Goal: Navigation & Orientation: Find specific page/section

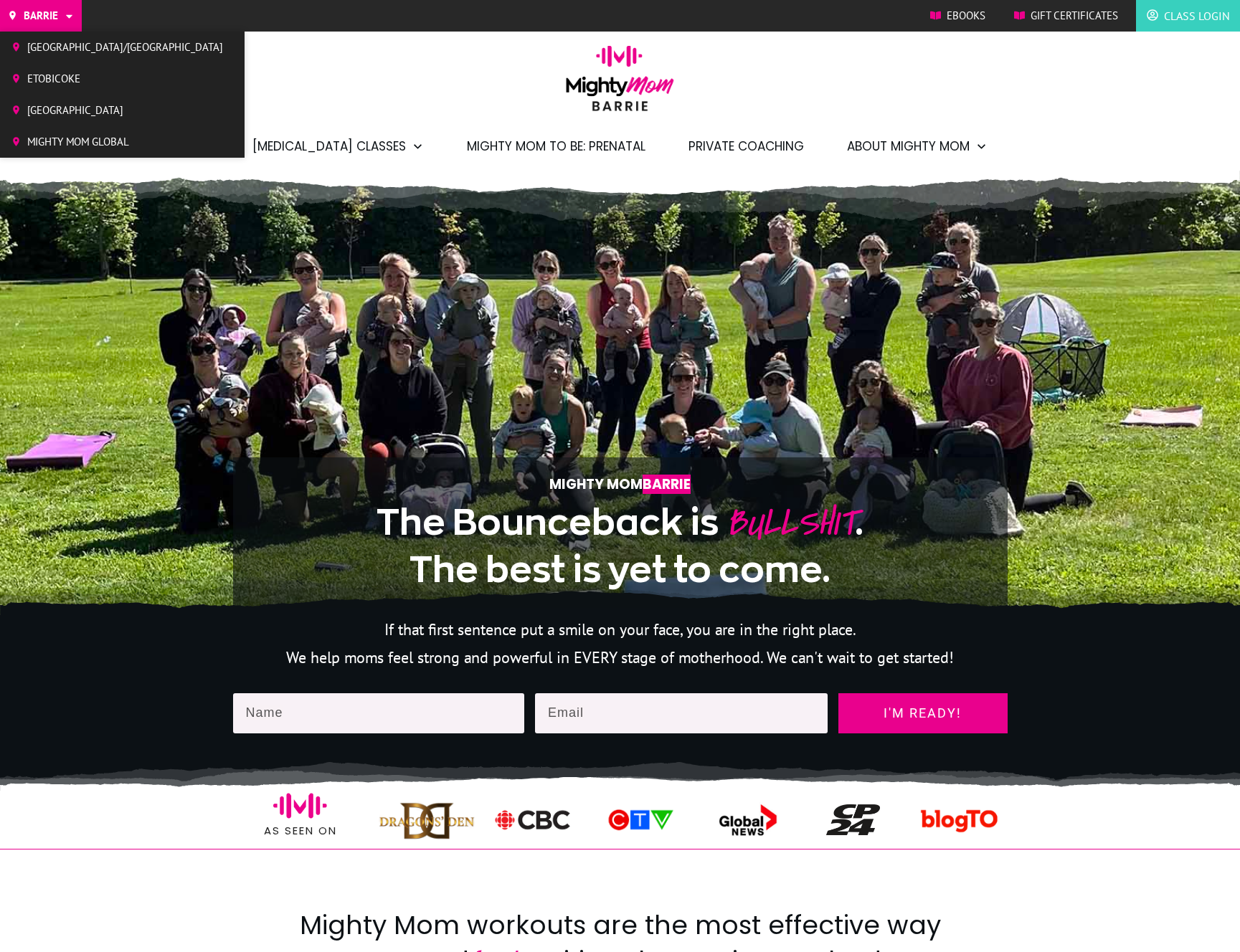
click at [59, 41] on span "[GEOGRAPHIC_DATA]/[GEOGRAPHIC_DATA]" at bounding box center [125, 47] width 196 height 21
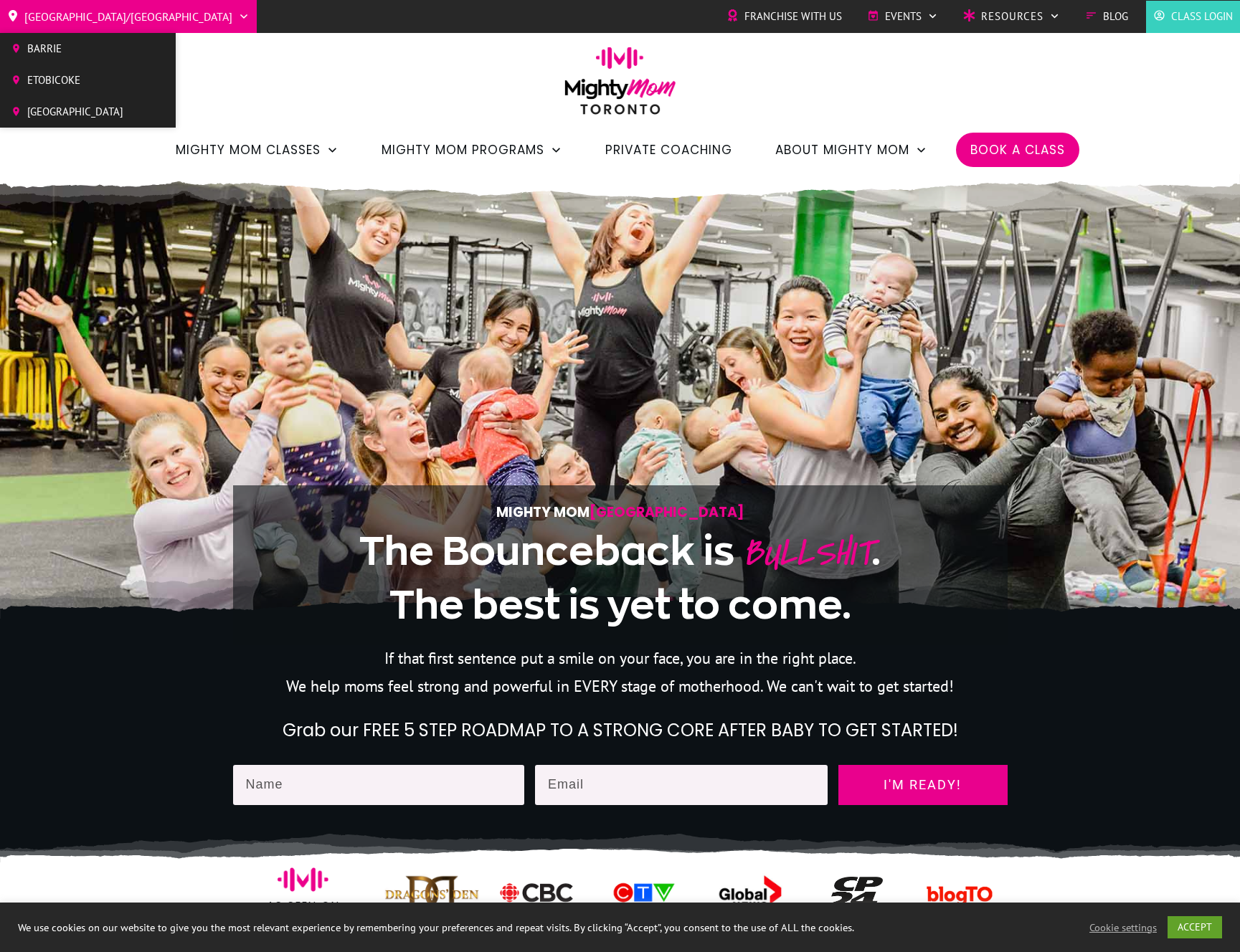
click at [58, 83] on span "Etobicoke" at bounding box center [75, 80] width 96 height 21
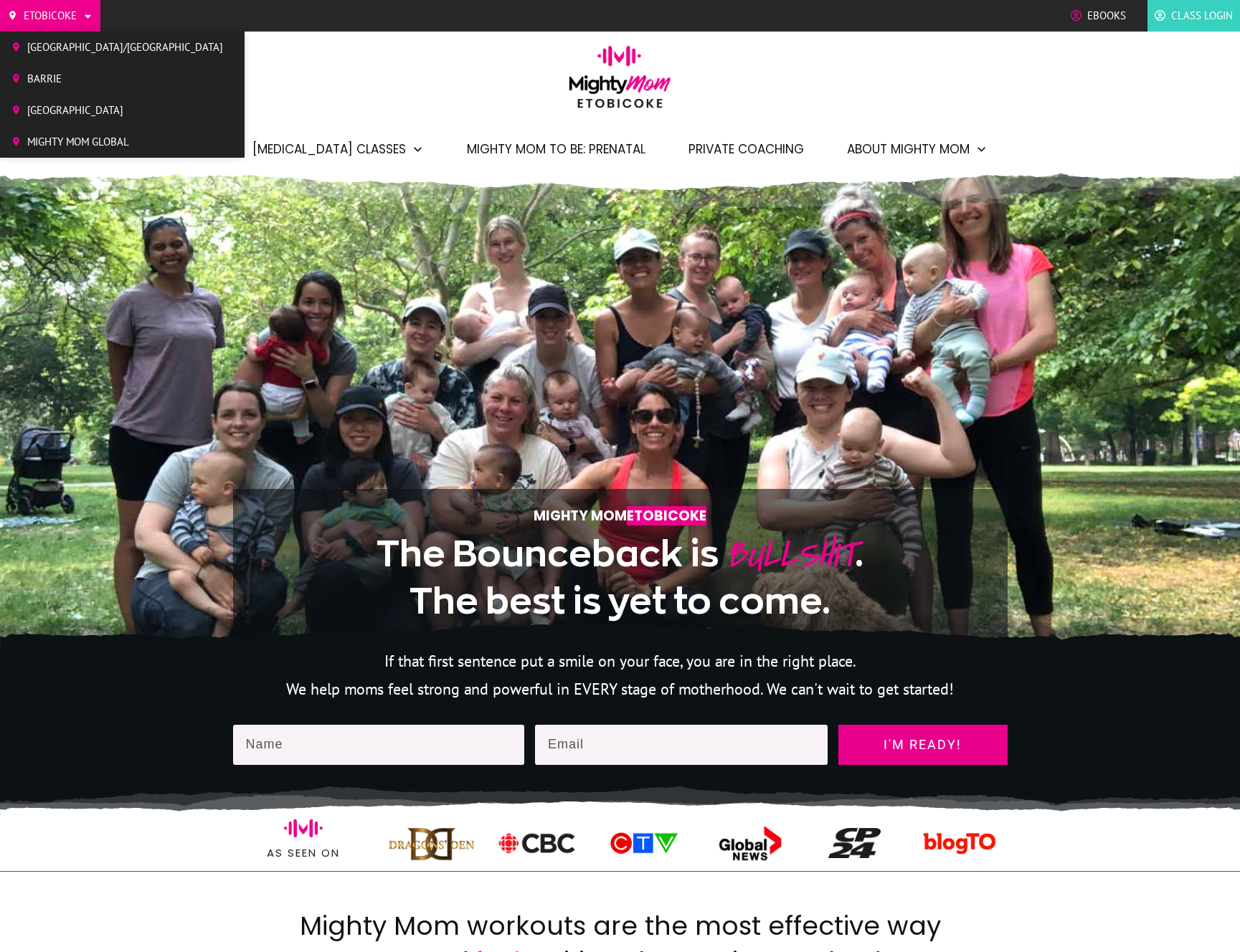
click at [74, 116] on span "[GEOGRAPHIC_DATA]" at bounding box center [125, 110] width 196 height 21
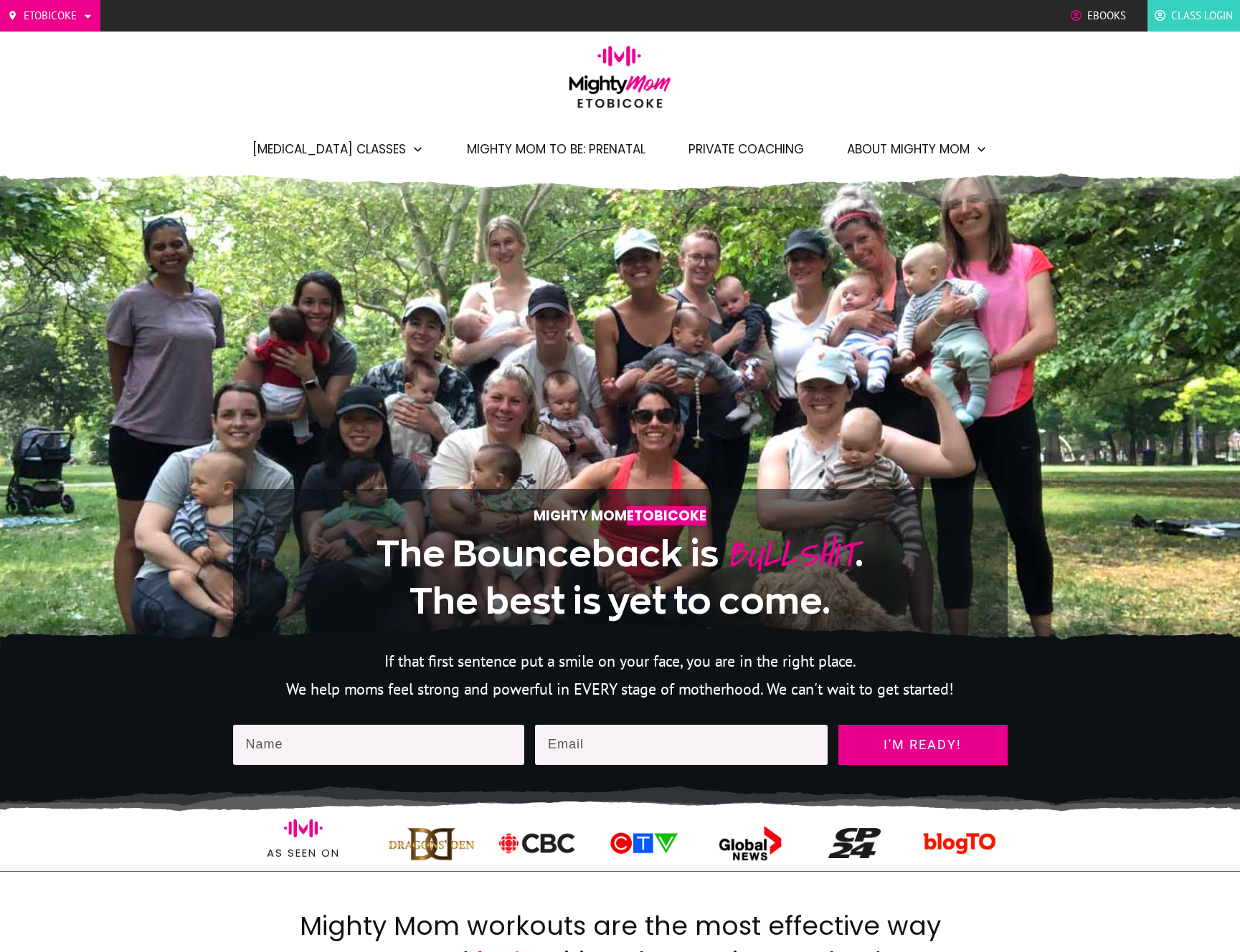
click at [252, 105] on div "Etobicoke Toronto/GTA Barrie North York West Mighty Mom Global Ebooks Class Log…" at bounding box center [620, 83] width 1240 height 166
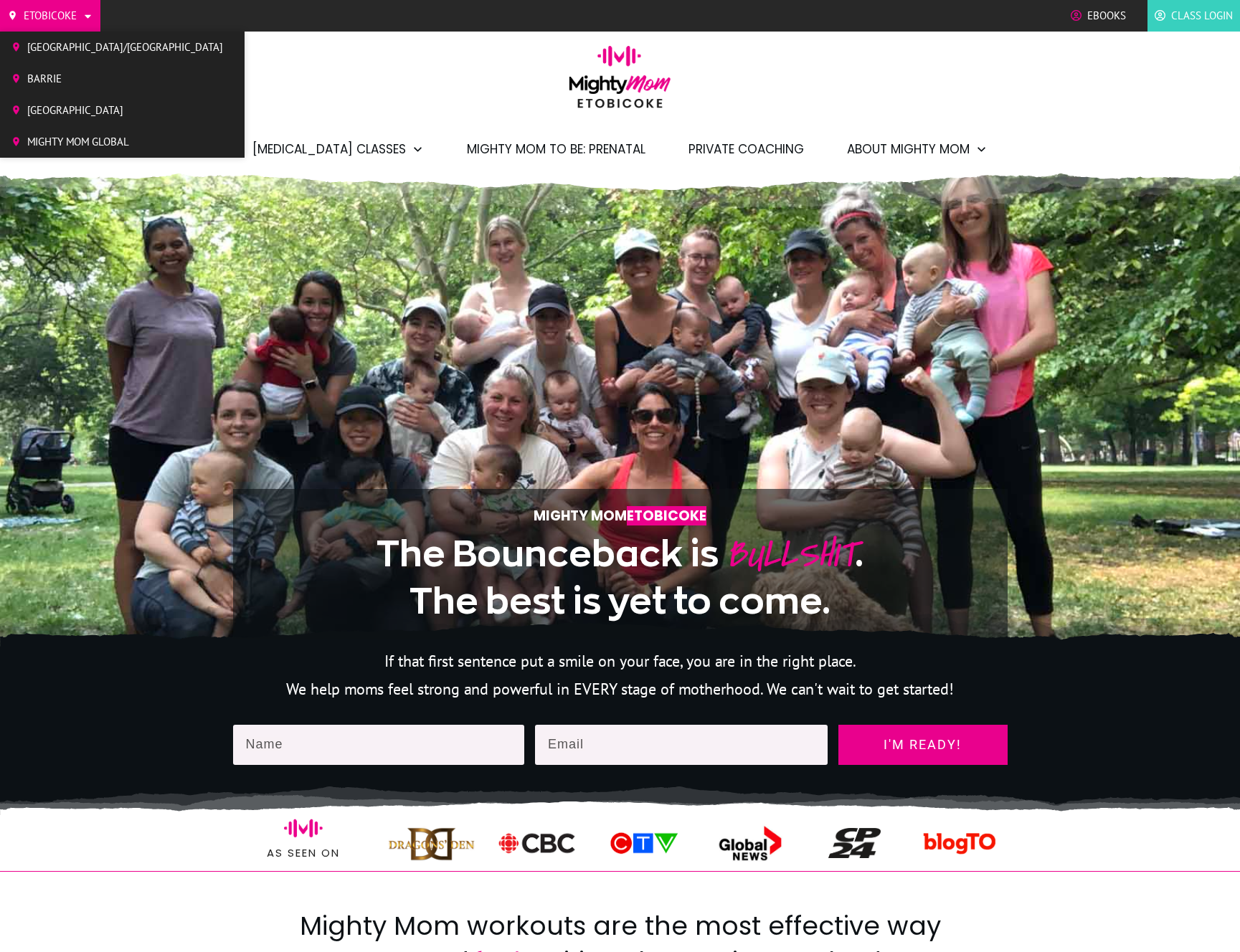
click at [70, 104] on span "[GEOGRAPHIC_DATA]" at bounding box center [125, 110] width 196 height 21
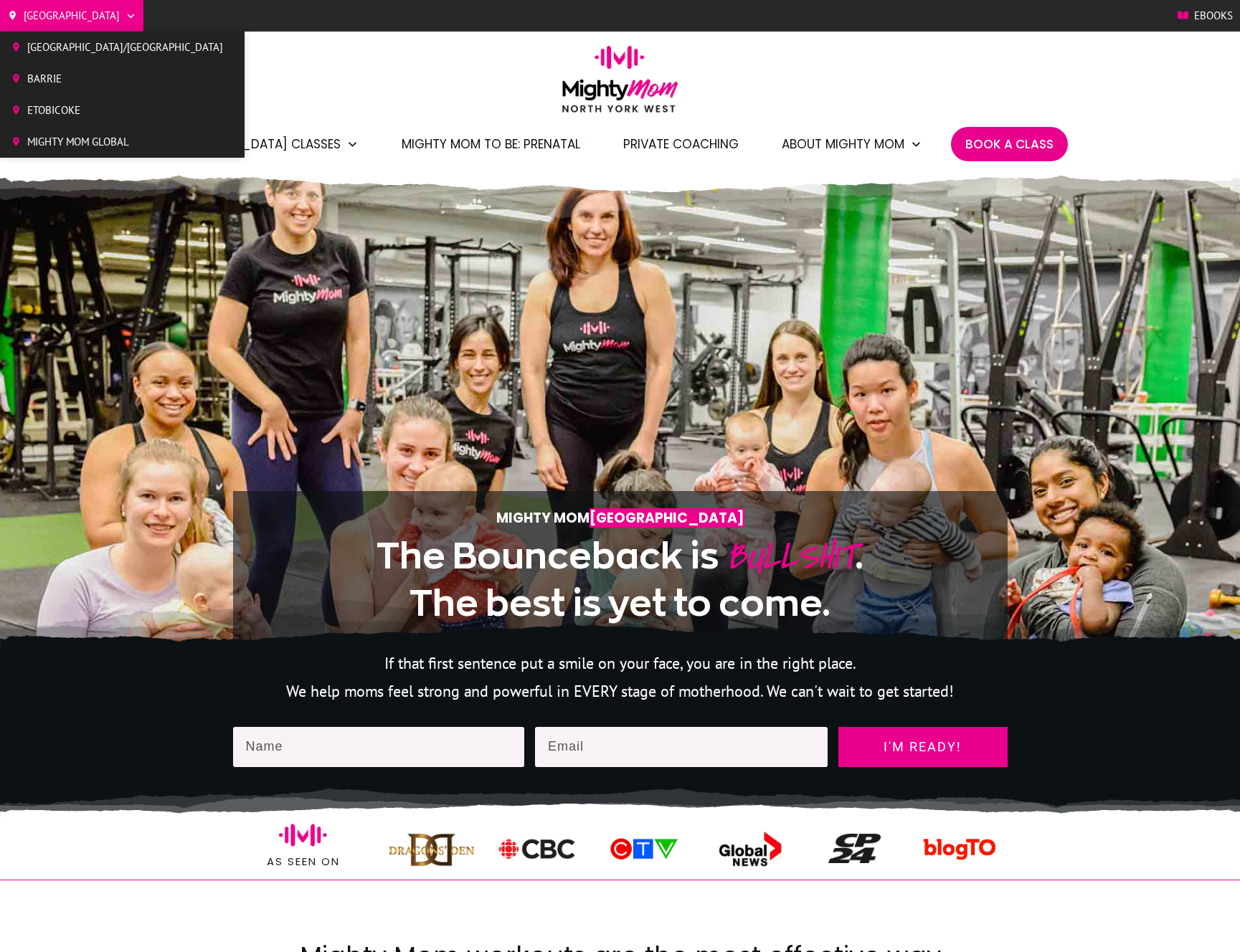
click at [105, 41] on span "[GEOGRAPHIC_DATA]/[GEOGRAPHIC_DATA]" at bounding box center [125, 47] width 196 height 21
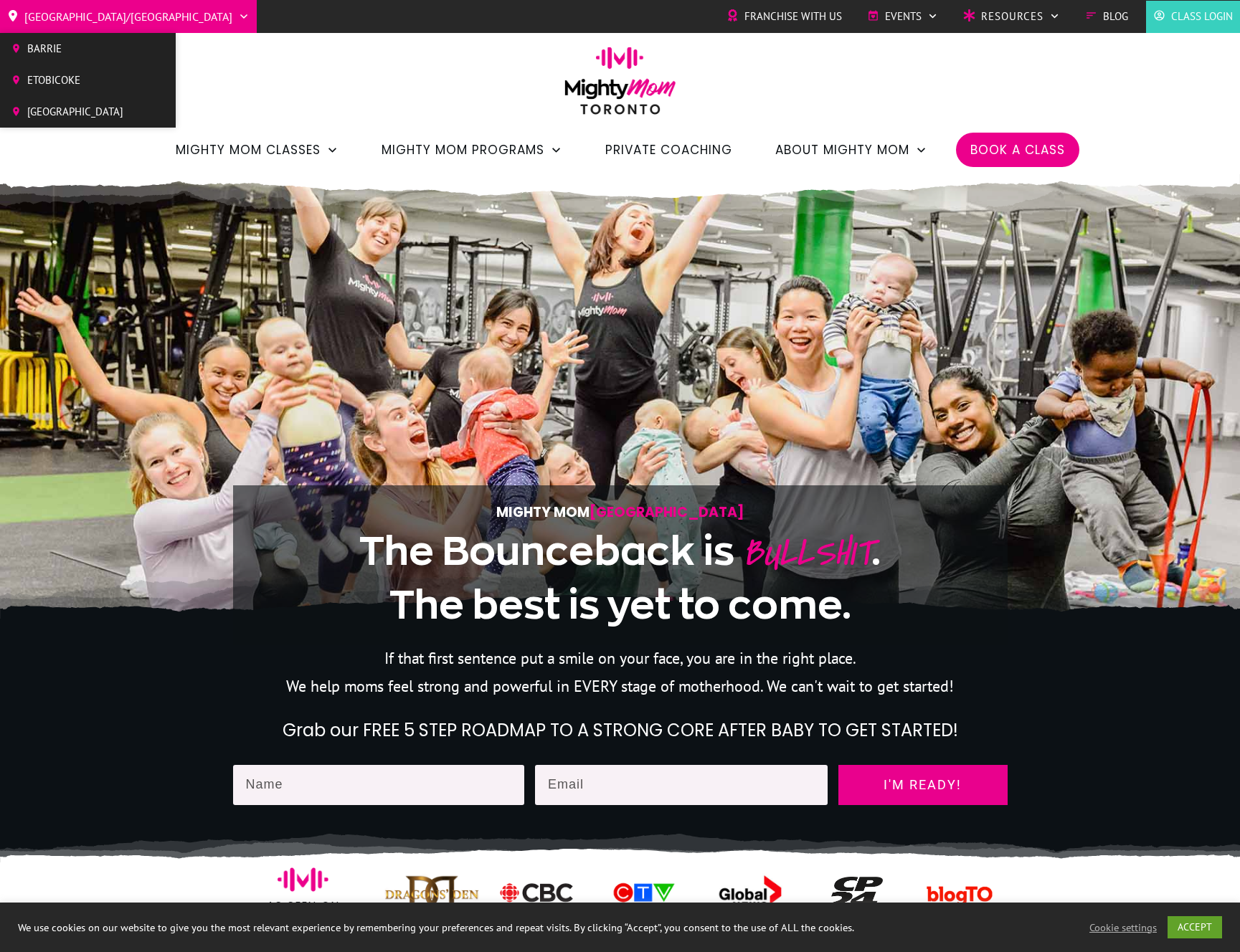
click at [98, 100] on link "[GEOGRAPHIC_DATA]" at bounding box center [67, 112] width 134 height 25
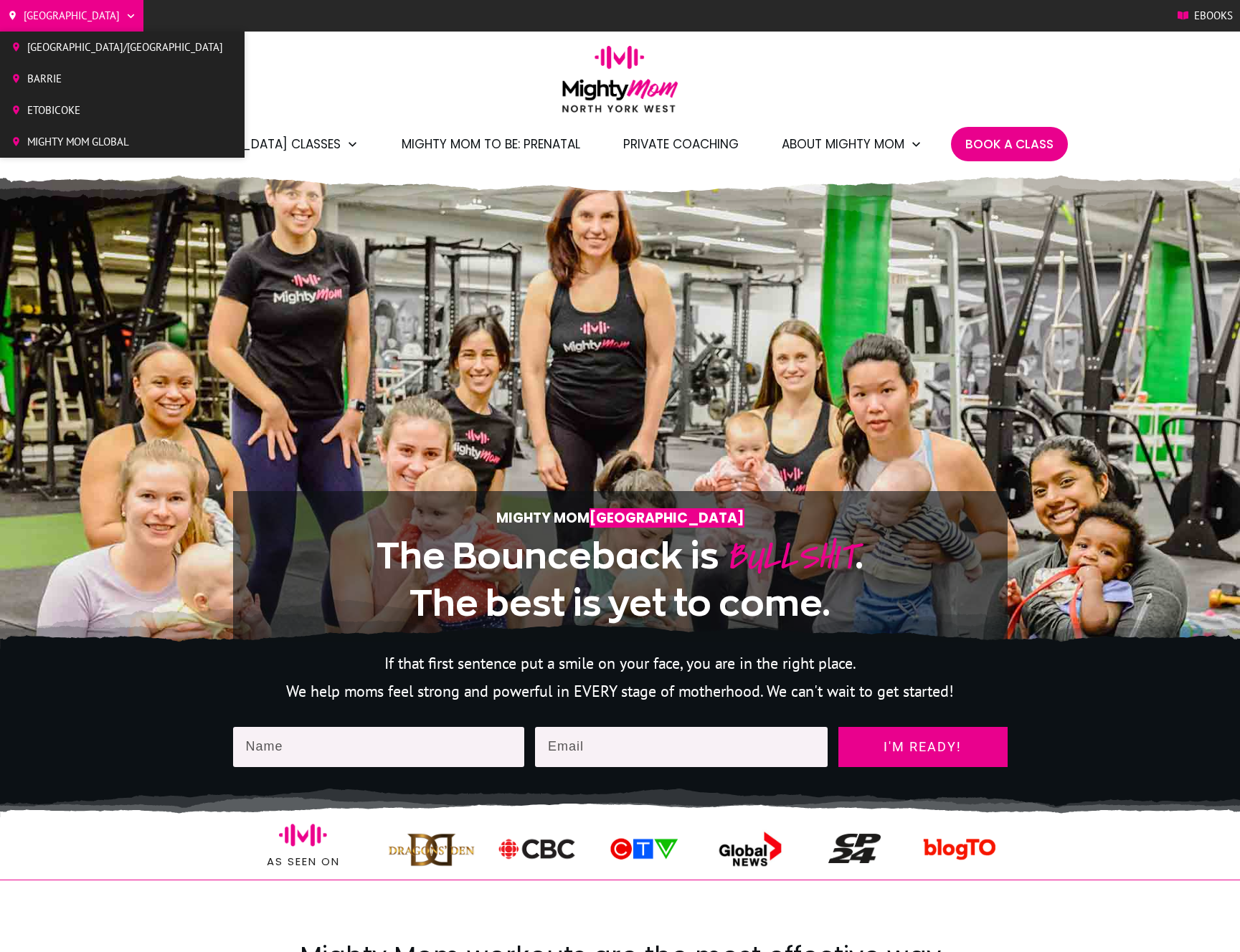
click at [64, 142] on span "Mighty Mom Global" at bounding box center [125, 142] width 196 height 21
click at [47, 122] on link "Etobicoke" at bounding box center [116, 110] width 234 height 25
click at [61, 105] on span "Etobicoke" at bounding box center [125, 110] width 196 height 21
click at [73, 109] on span "Etobicoke" at bounding box center [125, 110] width 196 height 21
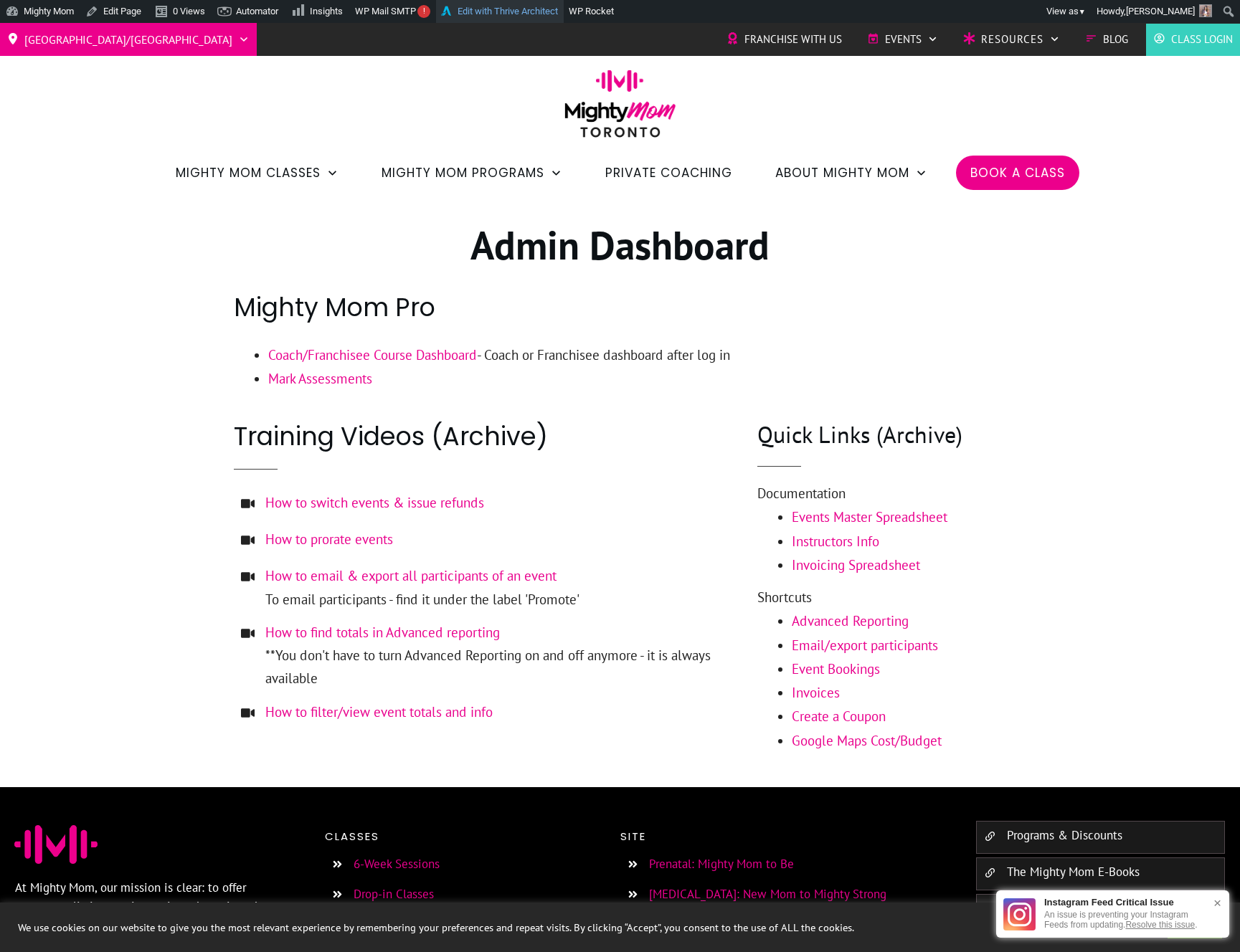
click at [556, 8] on link "Edit with Thrive Architect" at bounding box center [500, 11] width 128 height 23
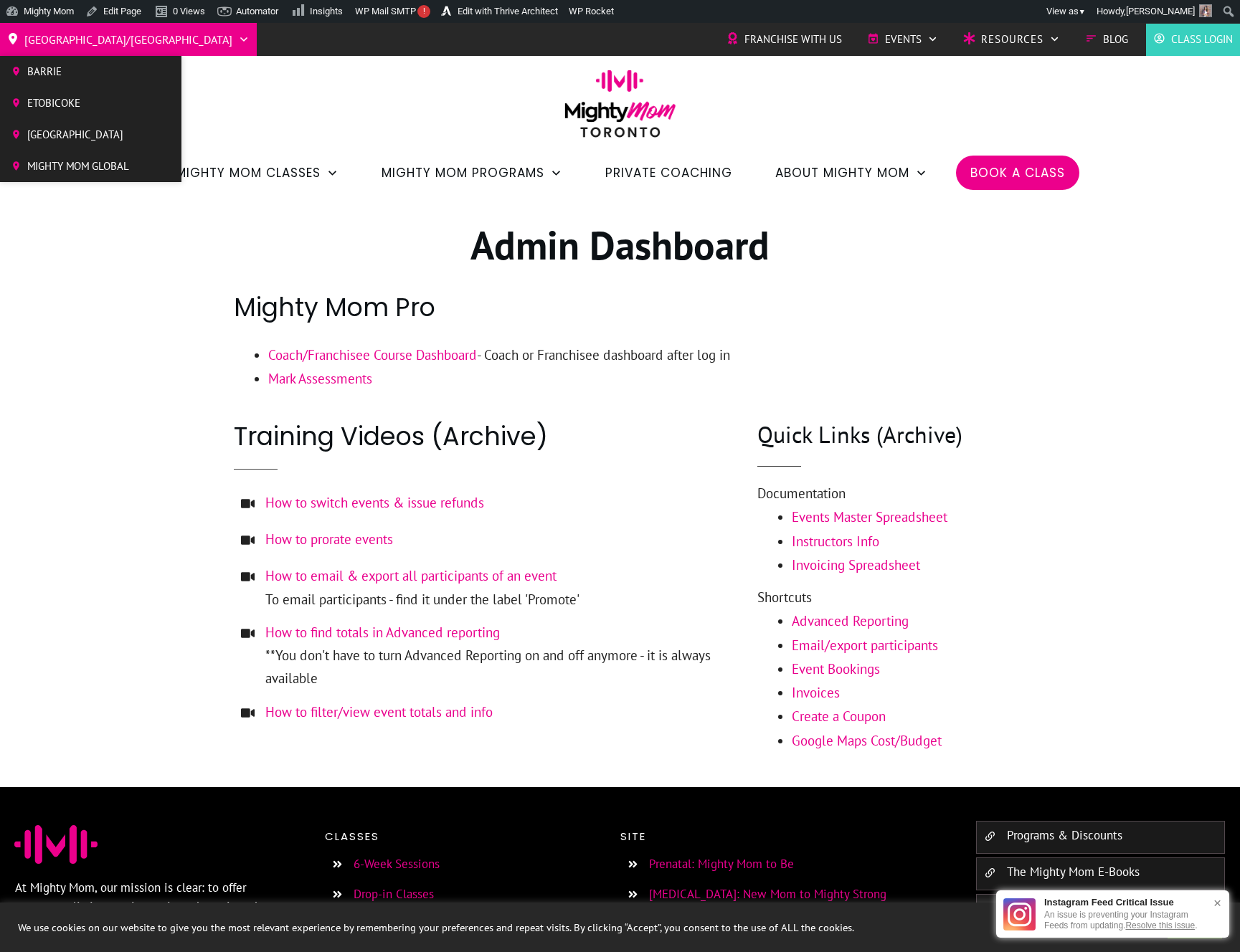
click at [53, 96] on span "Etobicoke" at bounding box center [78, 103] width 101 height 21
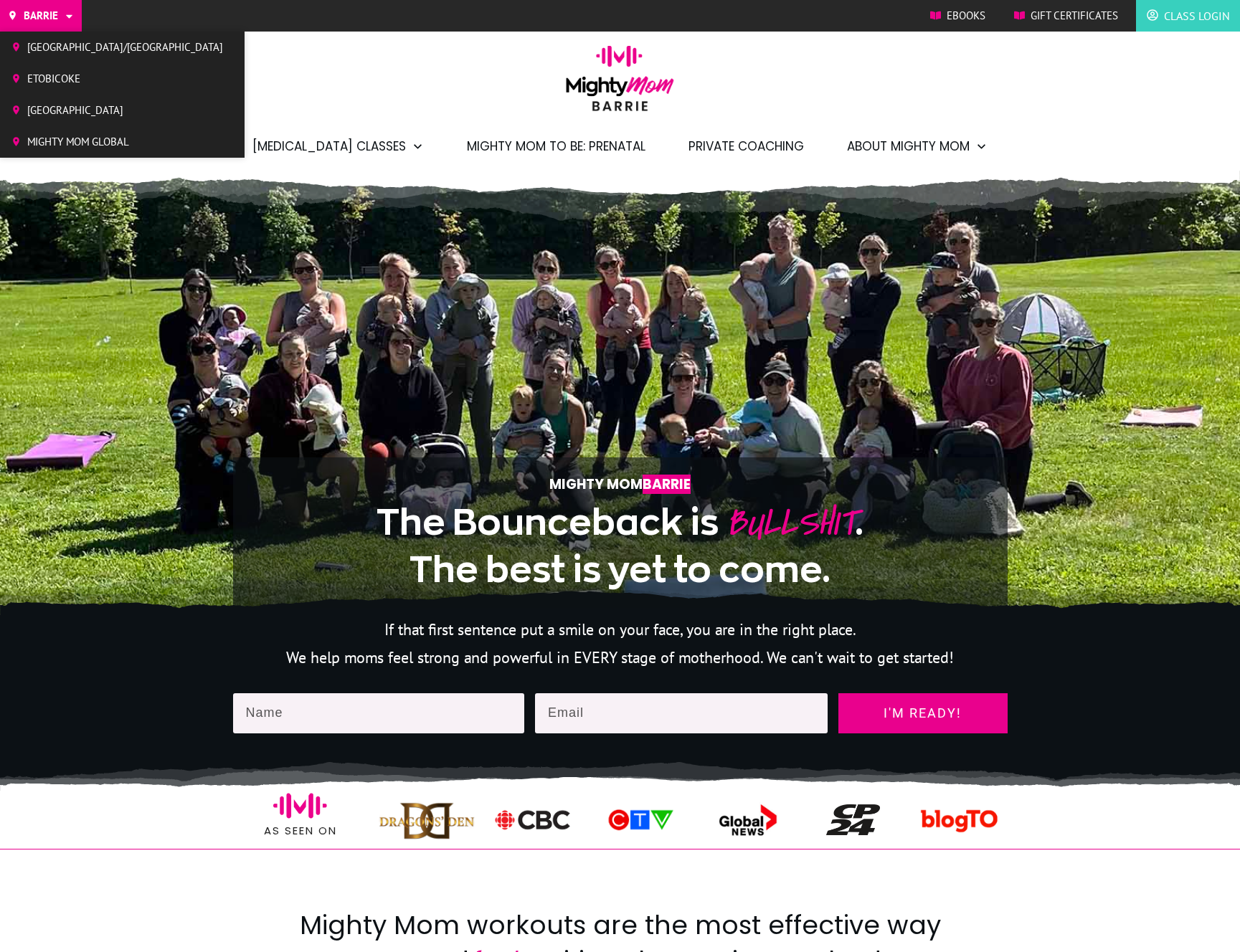
click at [61, 81] on span "Etobicoke" at bounding box center [125, 79] width 196 height 21
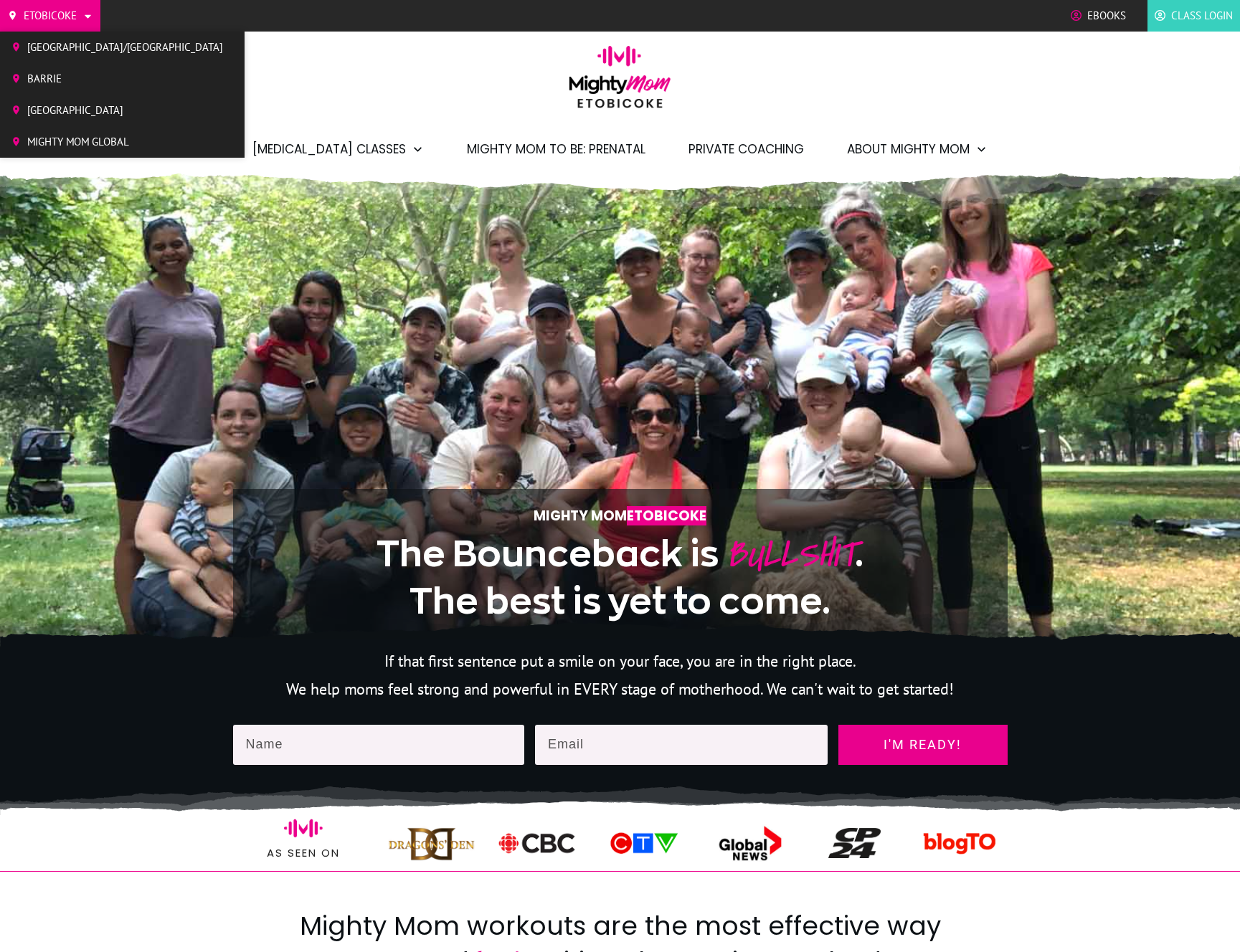
click at [57, 109] on span "[GEOGRAPHIC_DATA]" at bounding box center [125, 110] width 196 height 21
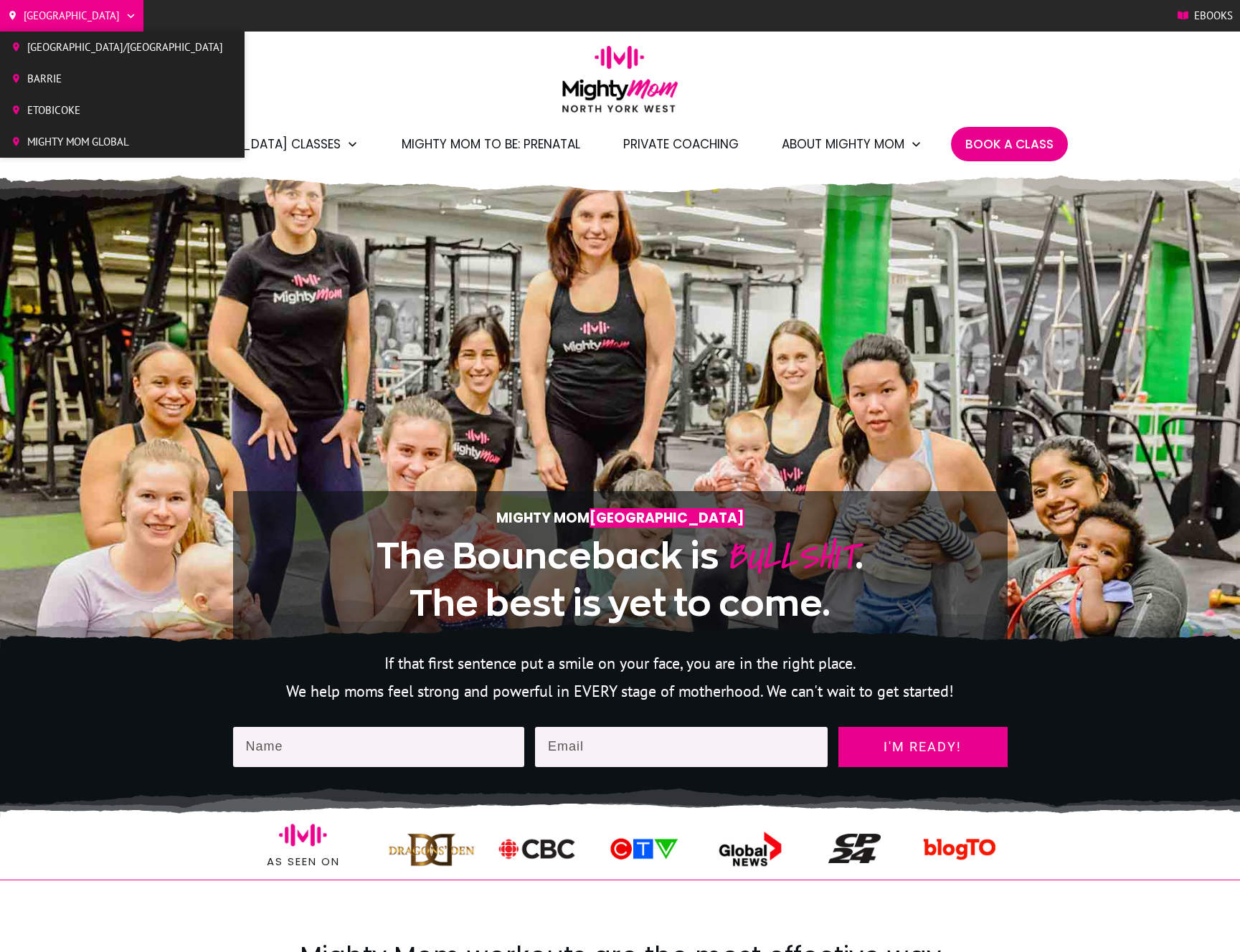
click at [75, 131] on span "Mighty Mom Global" at bounding box center [125, 142] width 196 height 21
click at [92, 35] on link "[GEOGRAPHIC_DATA]/[GEOGRAPHIC_DATA]" at bounding box center [116, 48] width 234 height 25
